Goal: Task Accomplishment & Management: Manage account settings

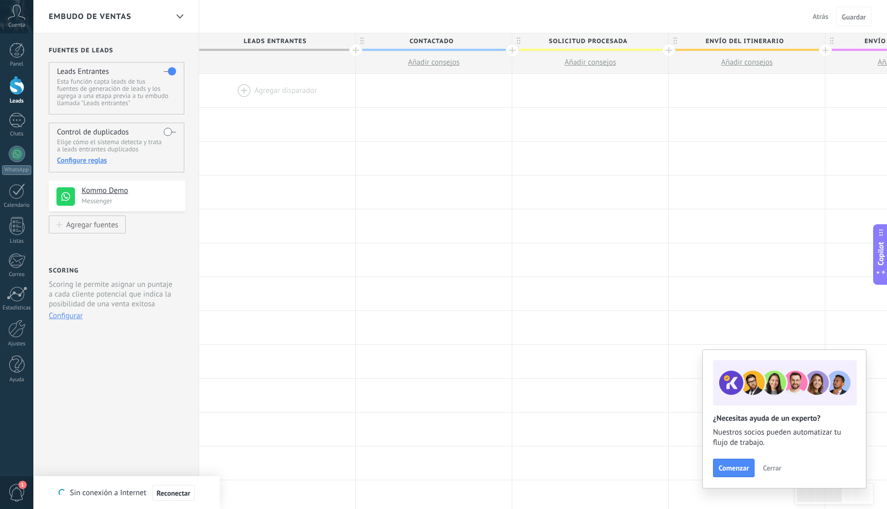
click at [67, 200] on use at bounding box center [65, 196] width 18 height 18
click at [21, 151] on div at bounding box center [17, 154] width 16 height 16
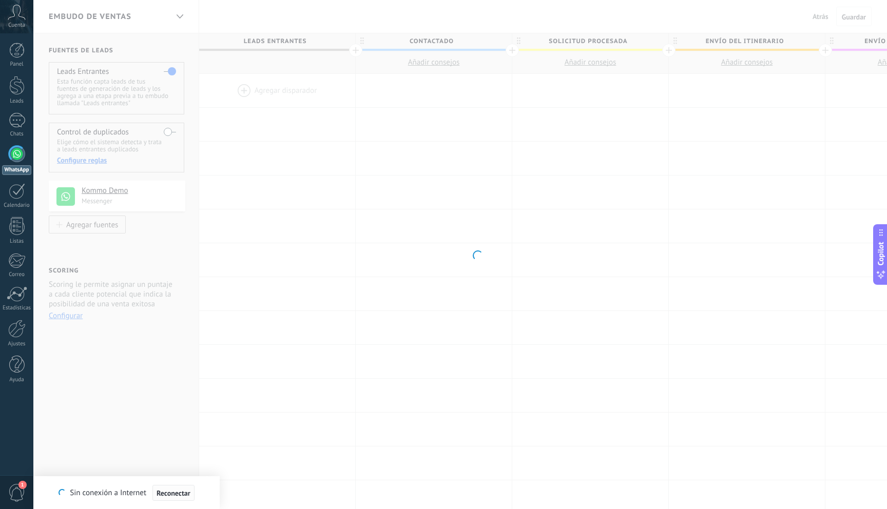
click at [177, 492] on span "Reconectar" at bounding box center [173, 493] width 34 height 7
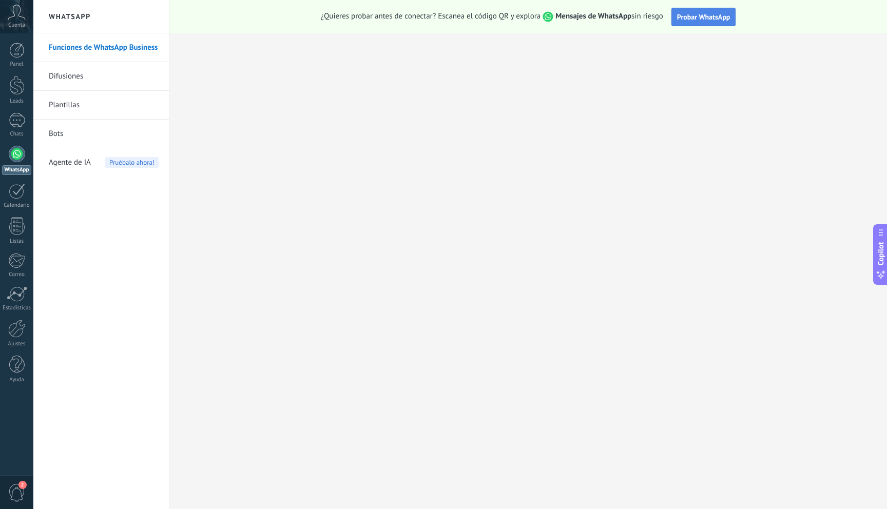
click at [706, 19] on span "Probar WhatsApp" at bounding box center [703, 16] width 53 height 9
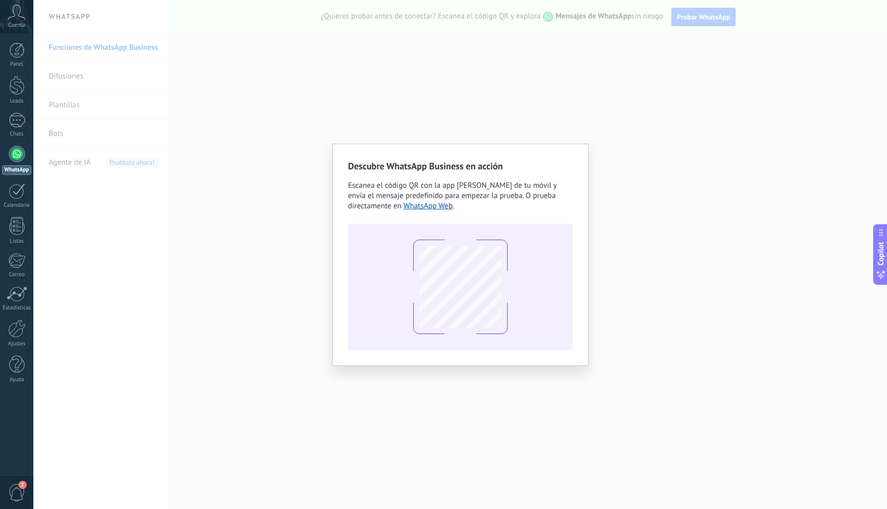
click at [381, 233] on div at bounding box center [460, 287] width 225 height 126
click at [293, 264] on div "Descubre WhatsApp Business en acción Escanea el código QR con la app [PERSON_NA…" at bounding box center [459, 254] width 853 height 509
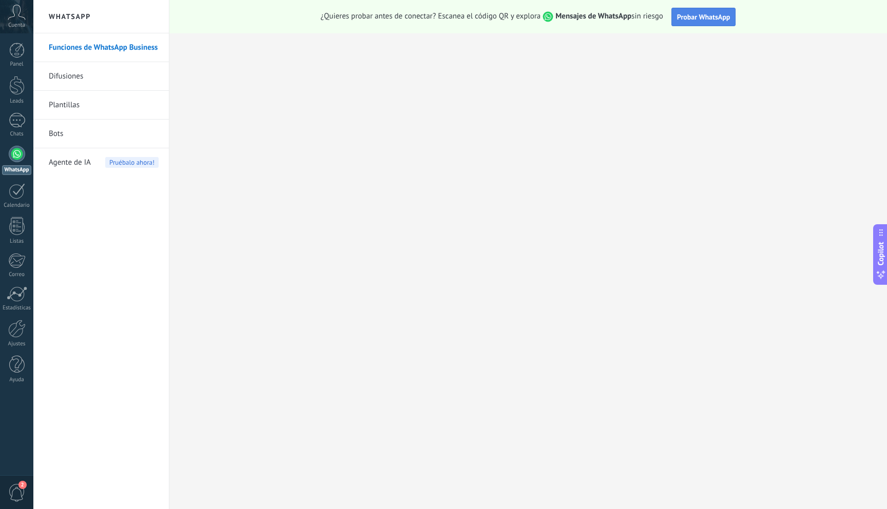
click at [705, 16] on span "Probar WhatsApp" at bounding box center [703, 16] width 53 height 9
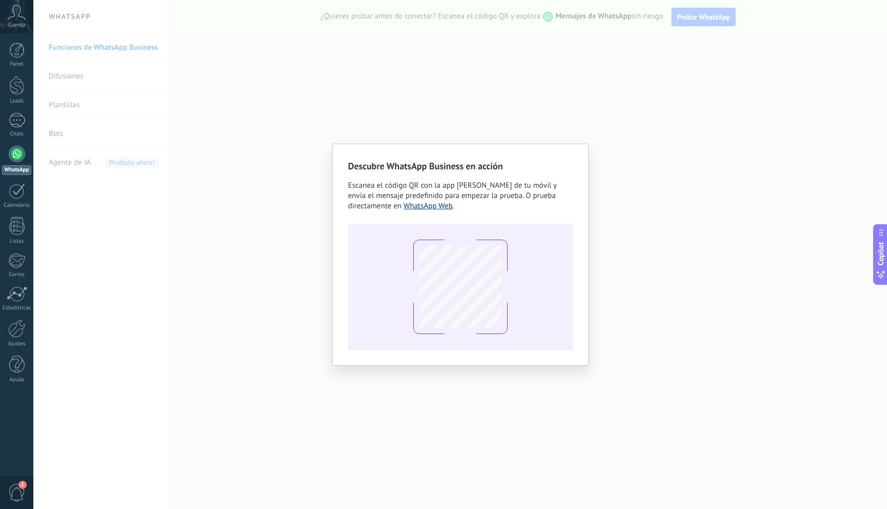
click at [443, 208] on link "WhatsApp Web" at bounding box center [427, 206] width 49 height 10
click at [554, 249] on div at bounding box center [460, 287] width 225 height 126
click at [868, 51] on div "Descubre WhatsApp Business en acción Escanea el código QR con la app [PERSON_NA…" at bounding box center [459, 254] width 853 height 509
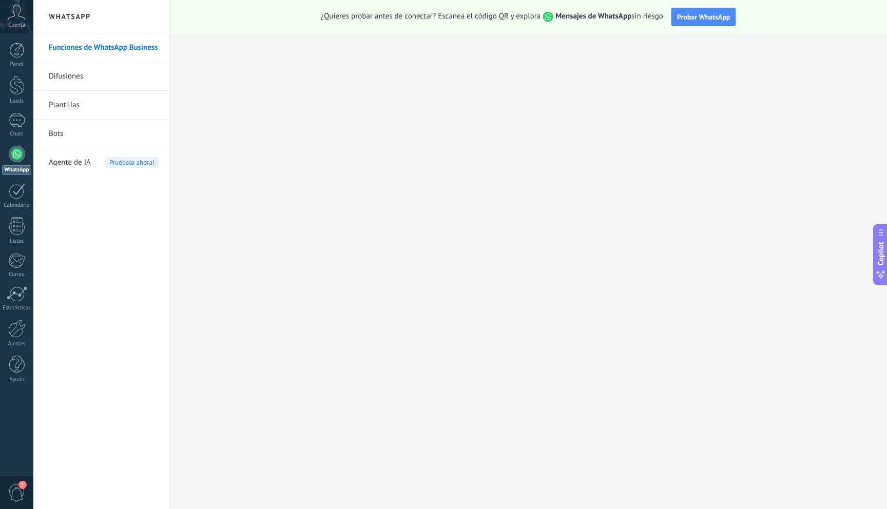
click at [16, 160] on div at bounding box center [17, 154] width 16 height 16
click at [692, 14] on span "Probar WhatsApp" at bounding box center [703, 16] width 53 height 9
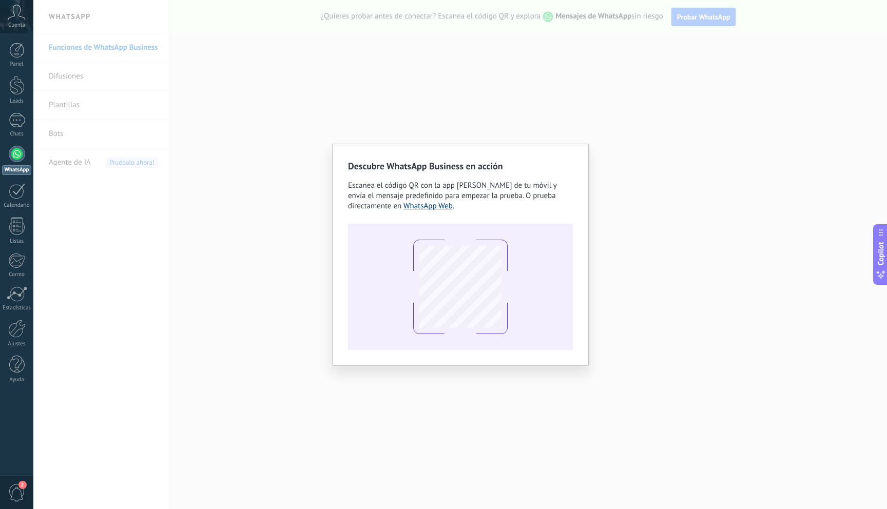
click at [417, 209] on link "WhatsApp Web" at bounding box center [427, 206] width 49 height 10
click at [564, 183] on div "Escanea el código QR con la app [PERSON_NAME] de tu móvil y envía el mensaje pr…" at bounding box center [460, 196] width 225 height 31
click at [585, 283] on div "Descubre WhatsApp Business en acción Escanea el código QR con la app [PERSON_NA…" at bounding box center [460, 255] width 257 height 222
click at [601, 277] on div "Descubre WhatsApp Business en acción Escanea el código QR con la app [PERSON_NA…" at bounding box center [459, 254] width 853 height 509
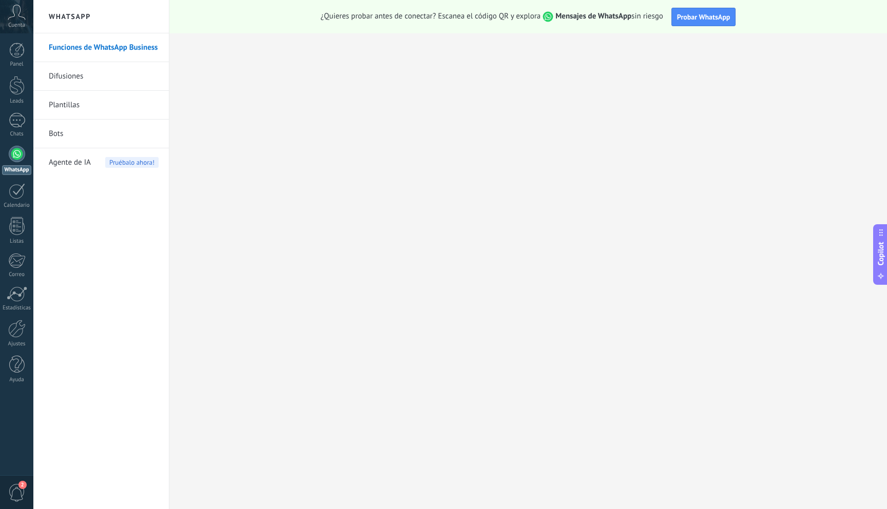
click at [11, 152] on div at bounding box center [17, 154] width 16 height 16
click at [120, 48] on link "Funciones de WhatsApp Business" at bounding box center [104, 47] width 110 height 29
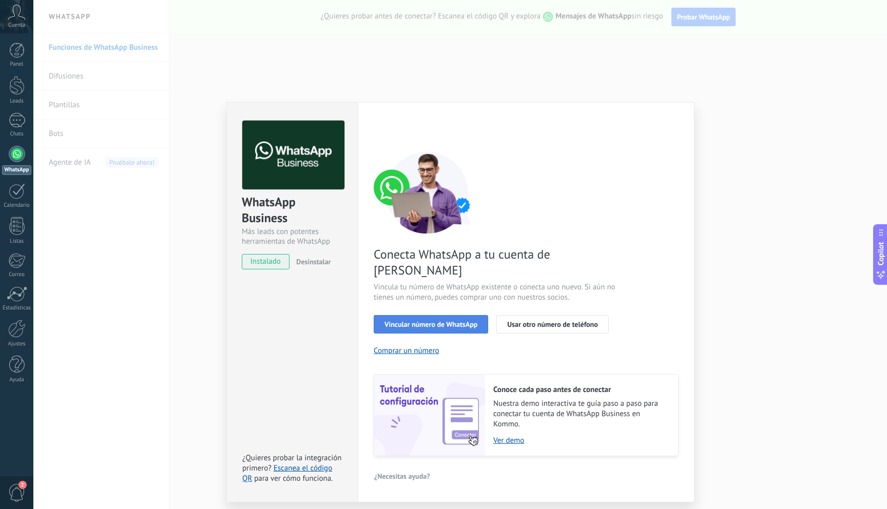
click at [438, 321] on span "Vincular número de WhatsApp" at bounding box center [430, 324] width 93 height 7
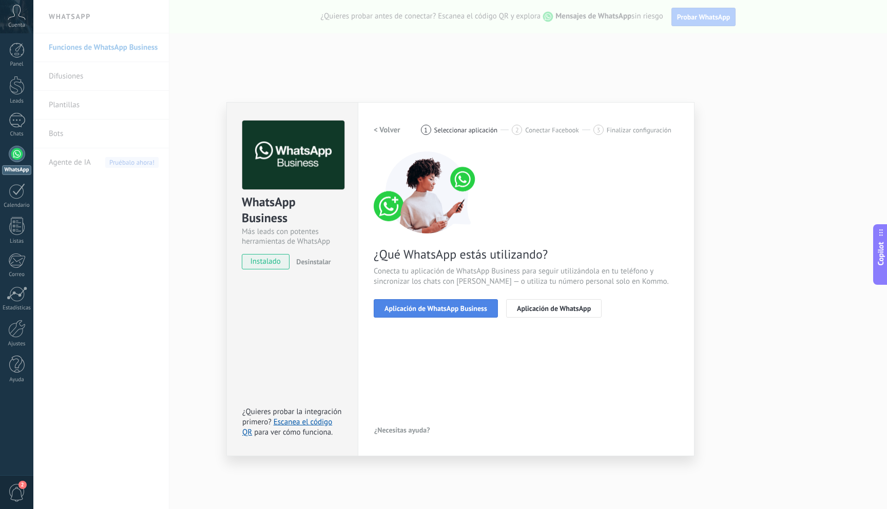
click at [444, 308] on span "Aplicación de WhatsApp Business" at bounding box center [435, 308] width 103 height 7
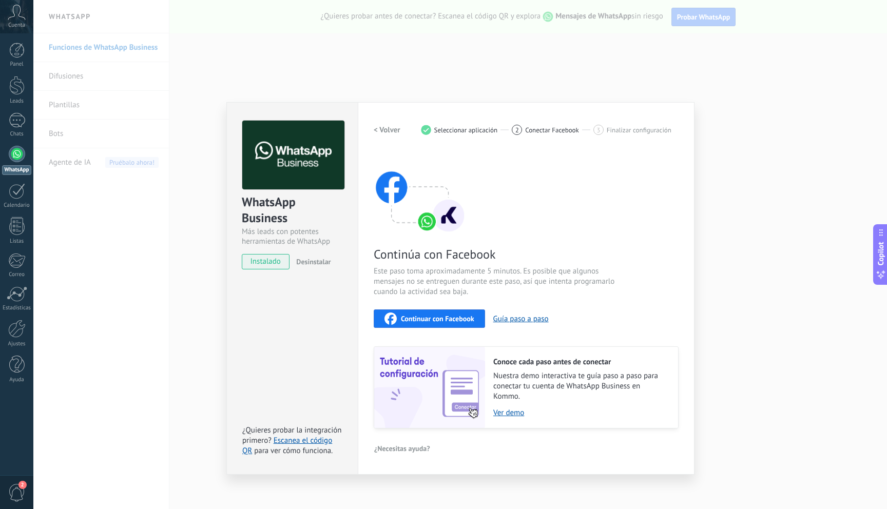
click at [446, 319] on span "Continuar con Facebook" at bounding box center [437, 318] width 73 height 7
